Goal: Book appointment/travel/reservation

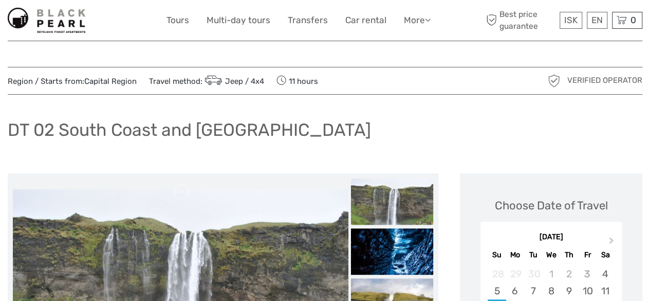
scroll to position [3, 0]
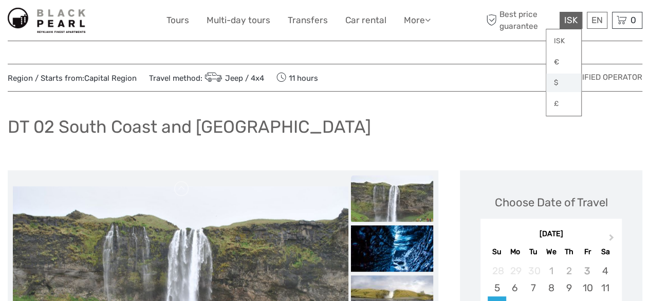
click at [559, 85] on link "$" at bounding box center [563, 83] width 35 height 19
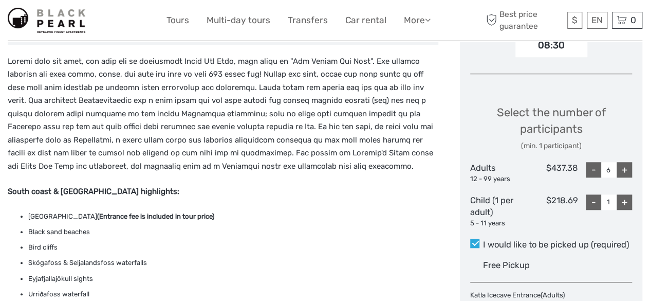
scroll to position [386, 0]
click at [592, 171] on div "-" at bounding box center [593, 168] width 15 height 15
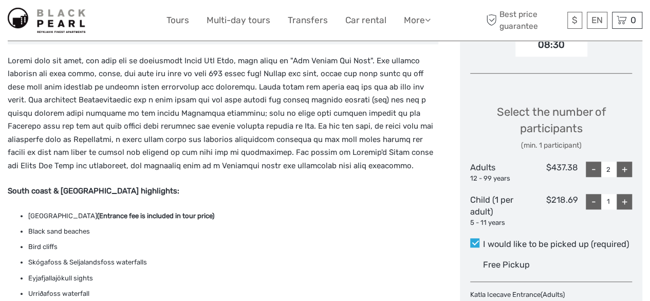
click at [592, 171] on div "-" at bounding box center [593, 168] width 15 height 15
type input "1"
click at [546, 164] on div "$437.38" at bounding box center [551, 172] width 54 height 22
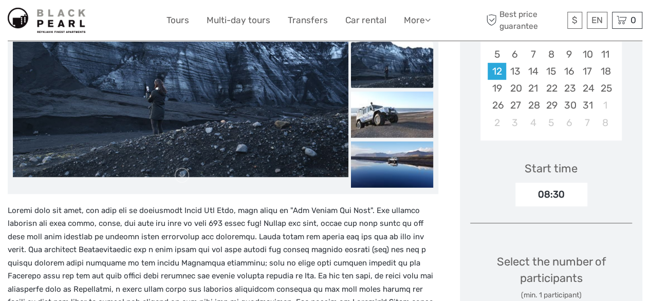
scroll to position [234, 0]
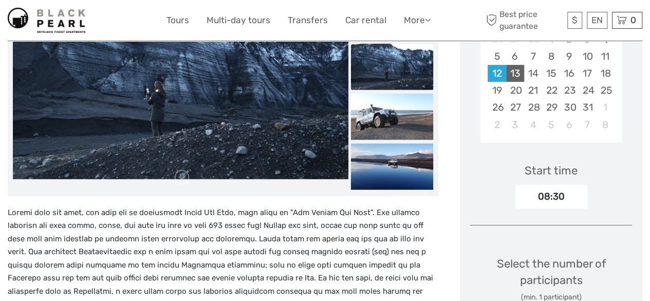
click at [518, 76] on div "13" at bounding box center [515, 73] width 18 height 17
click at [496, 77] on div "12" at bounding box center [497, 73] width 18 height 17
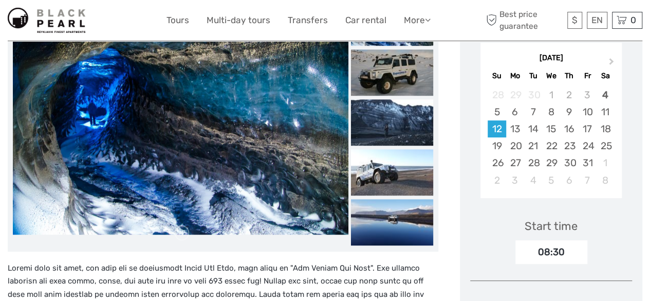
scroll to position [177, 0]
